Goal: Task Accomplishment & Management: Manage account settings

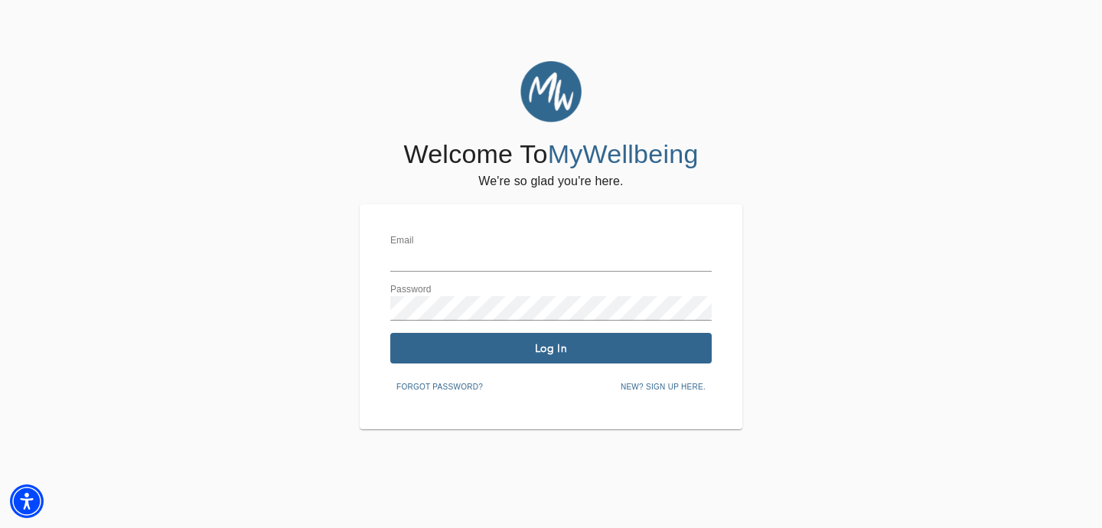
type input "[EMAIL_ADDRESS][DOMAIN_NAME]"
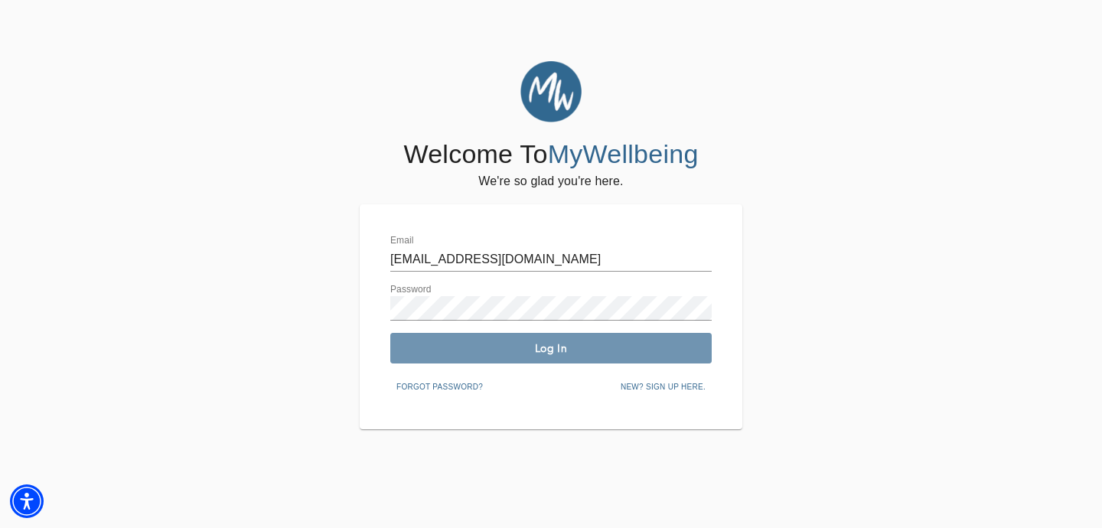
click at [530, 355] on button "Log In" at bounding box center [550, 348] width 321 height 31
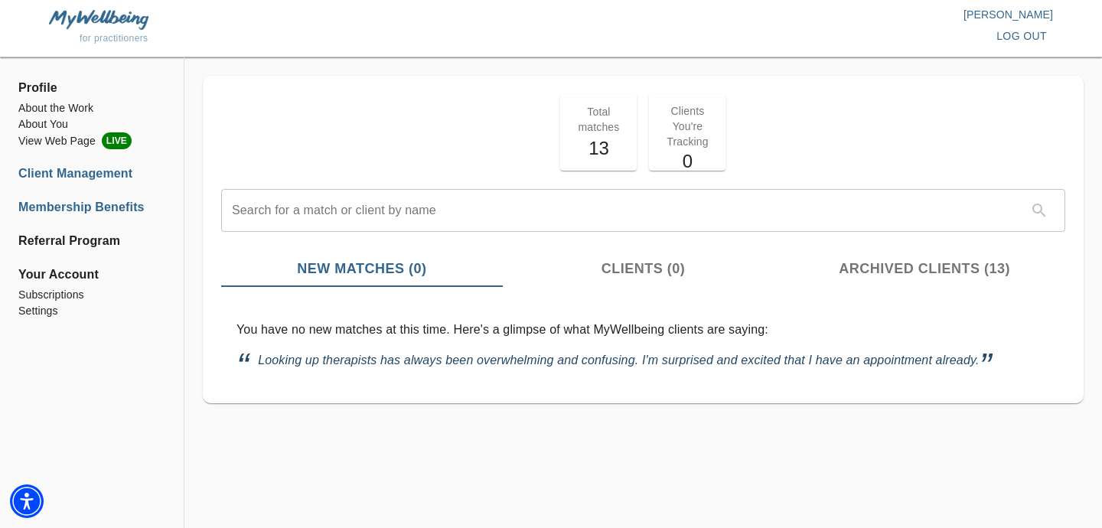
click at [74, 210] on li "Membership Benefits" at bounding box center [91, 207] width 147 height 18
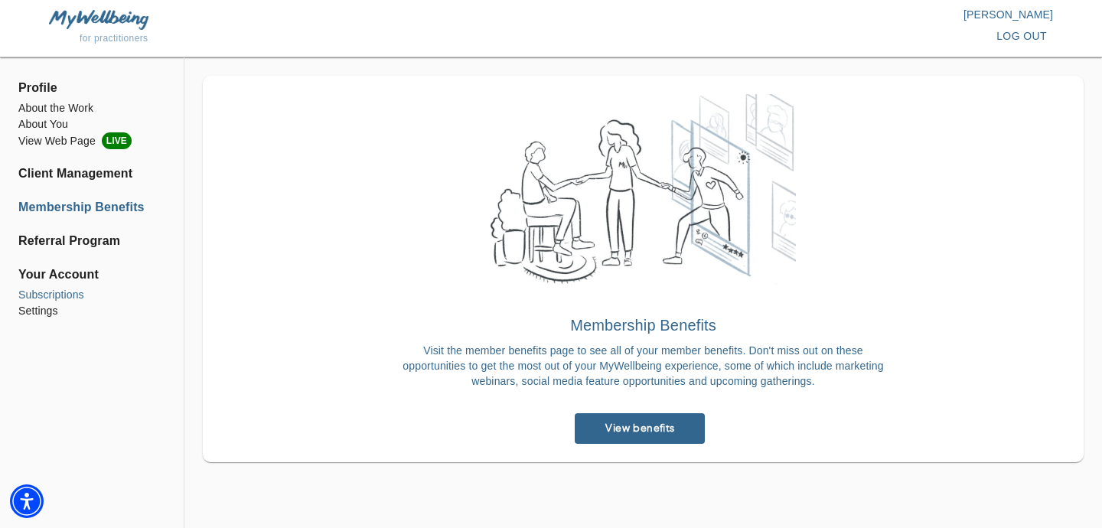
click at [70, 291] on li "Subscriptions" at bounding box center [91, 295] width 147 height 16
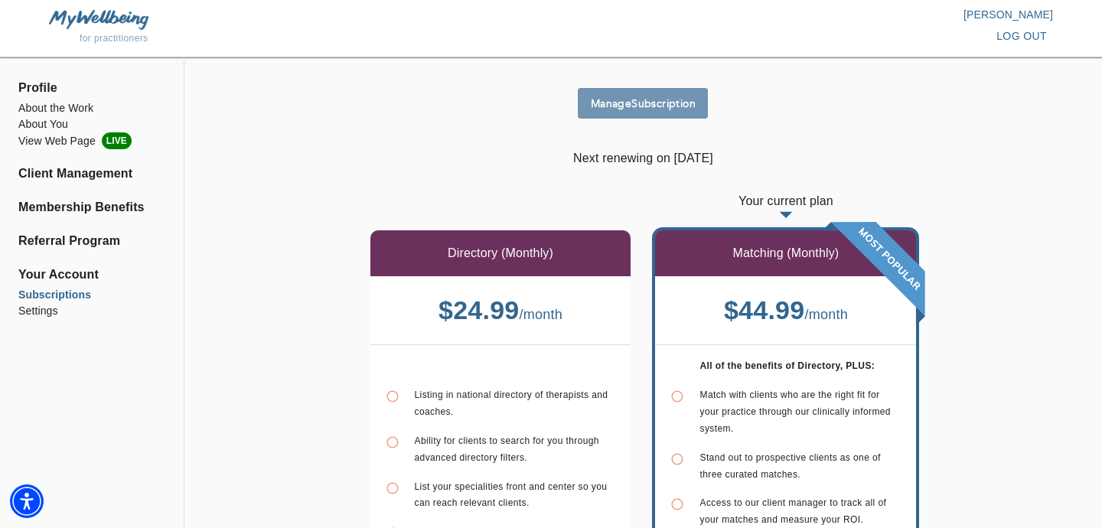
click at [665, 107] on span "Manage Subscription" at bounding box center [643, 103] width 118 height 15
